Goal: Find specific page/section: Find specific page/section

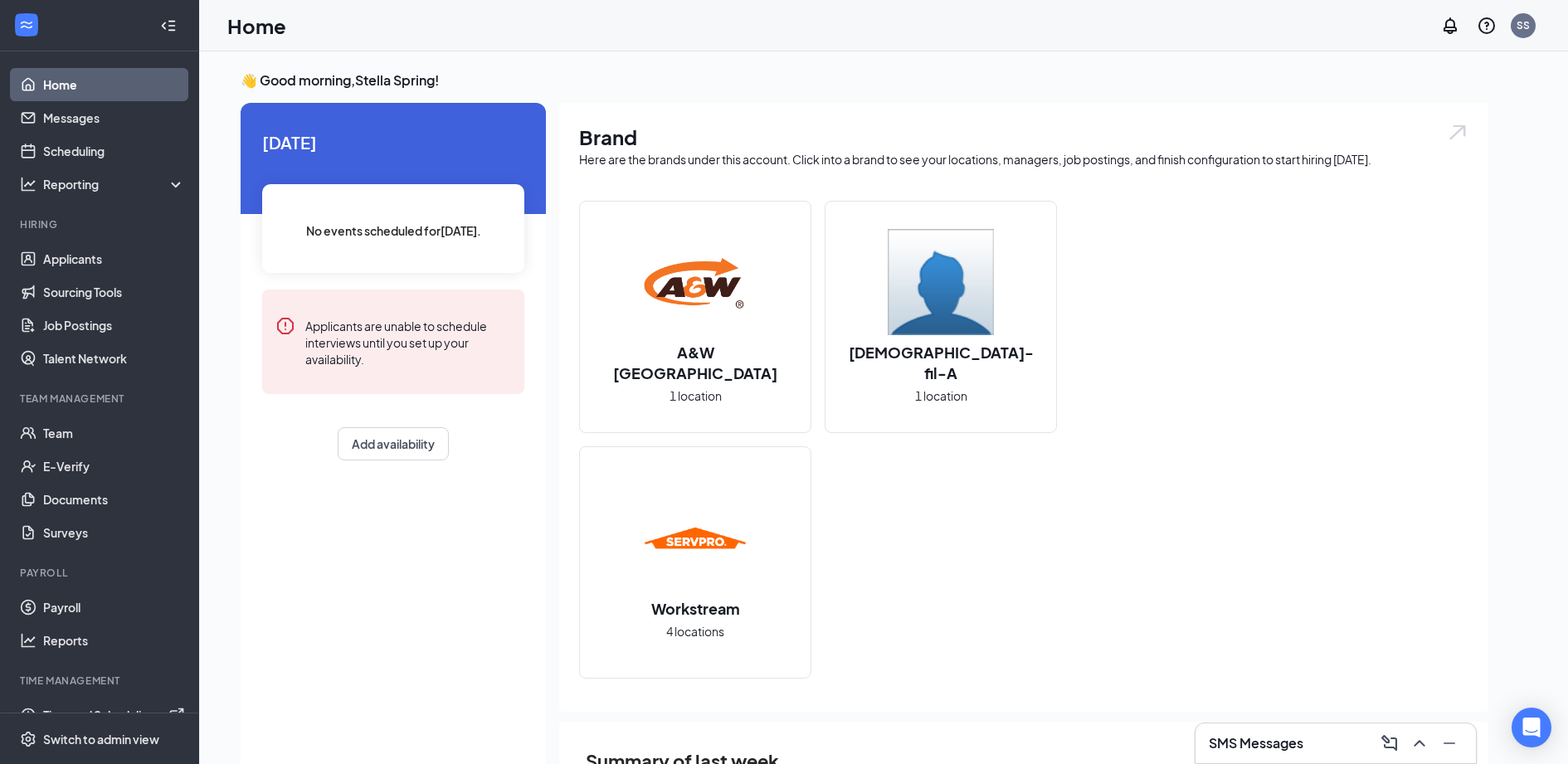
scroll to position [24, 0]
click at [124, 598] on link "Payroll" at bounding box center [113, 607] width 142 height 33
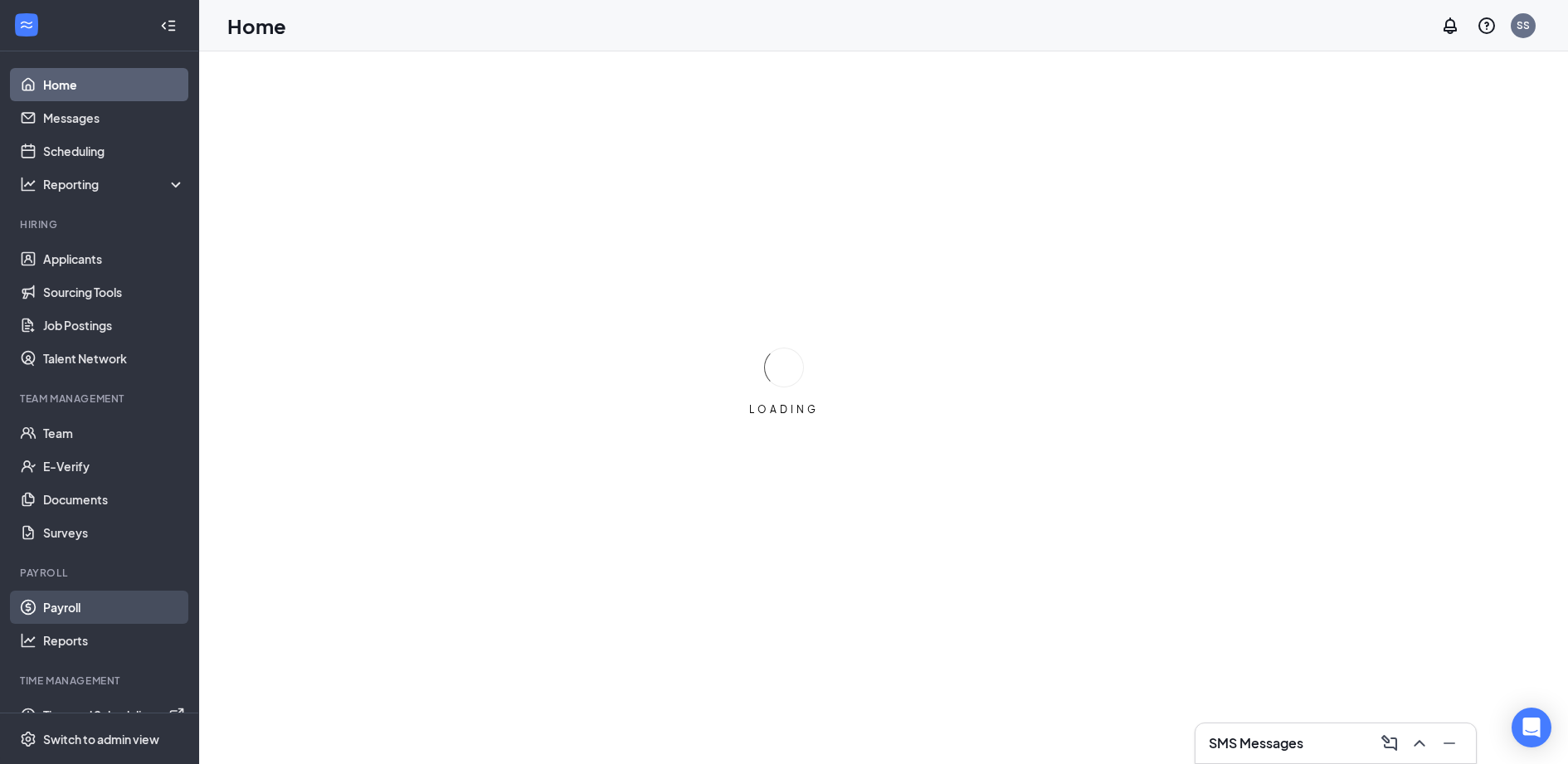
click at [74, 604] on link "Payroll" at bounding box center [113, 607] width 142 height 33
